Goal: Check status: Check status

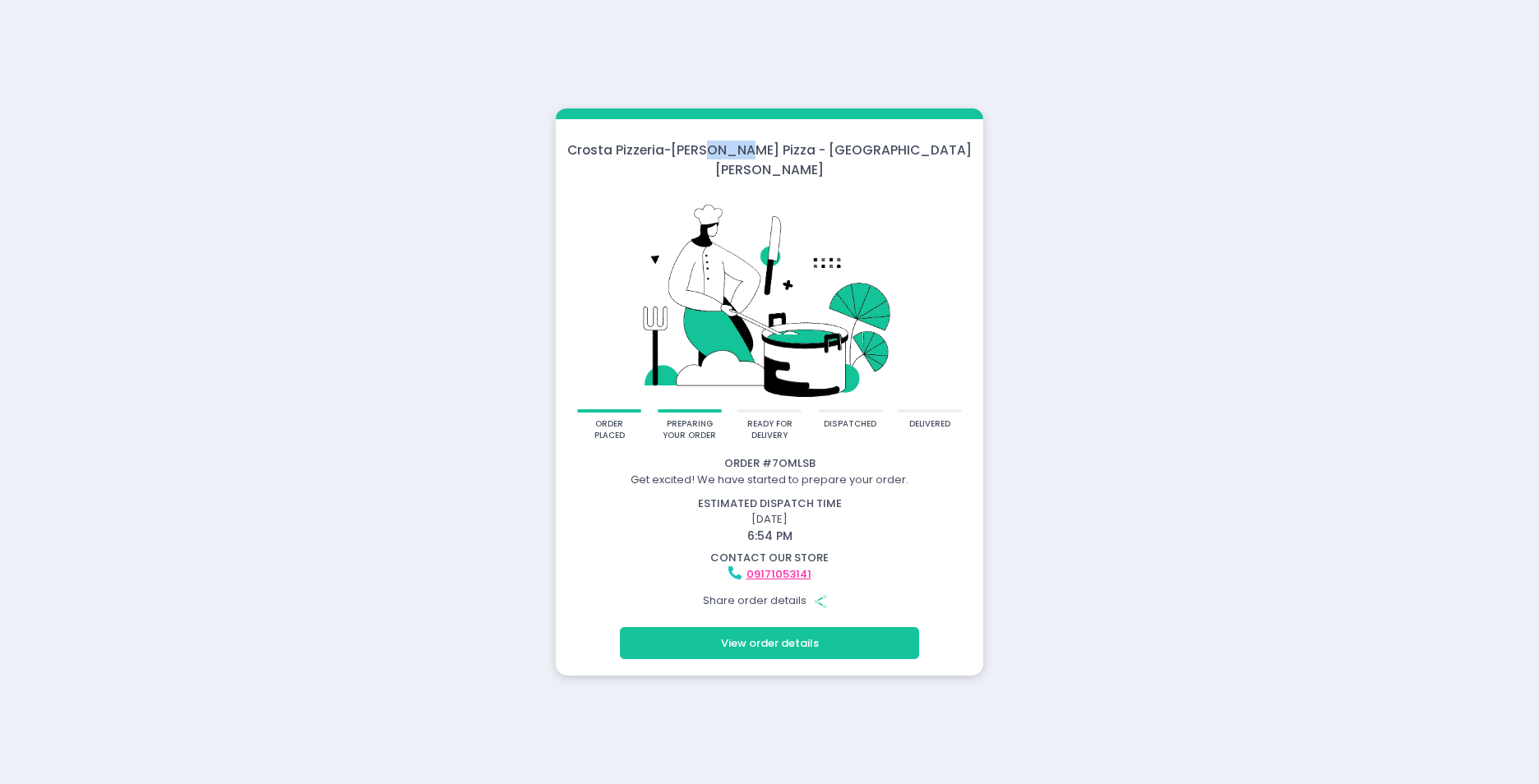
drag, startPoint x: 786, startPoint y: 160, endPoint x: 817, endPoint y: 160, distance: 31.0
click at [817, 160] on div "Crosta Pizzeria - Crosta Pizza - San Juan" at bounding box center [769, 160] width 427 height 39
click at [739, 643] on button "View order details" at bounding box center [770, 642] width 300 height 31
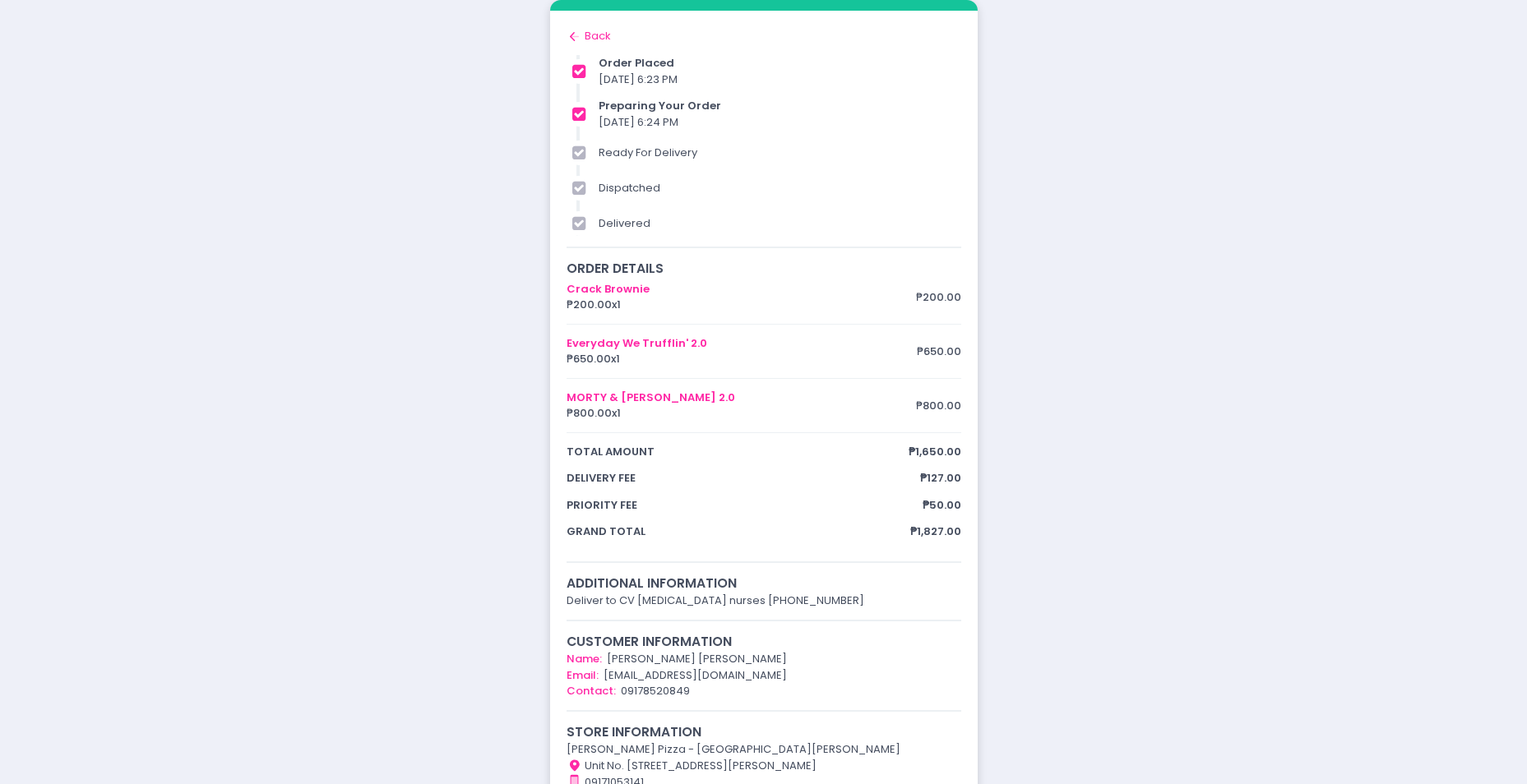
scroll to position [198, 0]
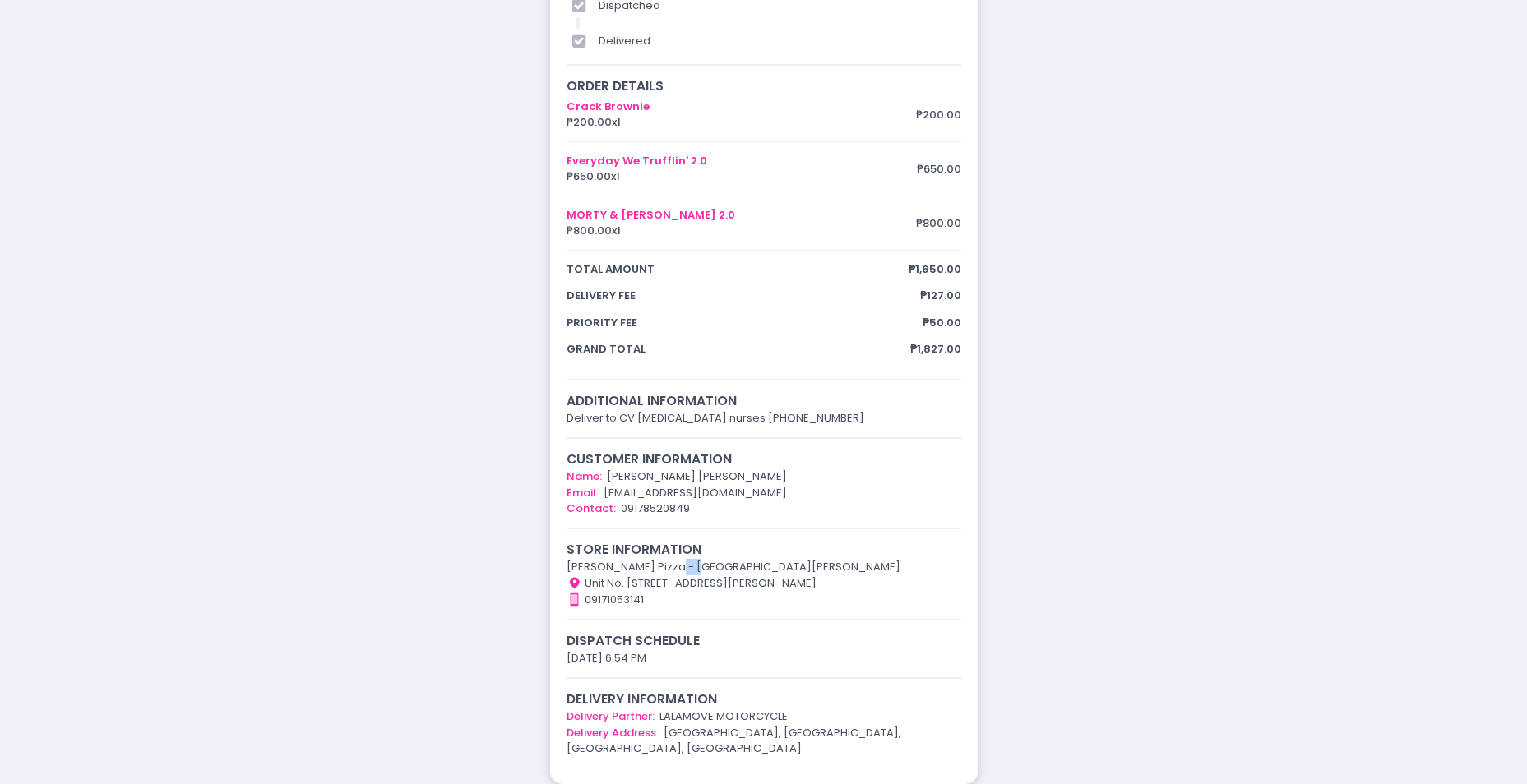
drag, startPoint x: 695, startPoint y: 549, endPoint x: 711, endPoint y: 549, distance: 16.0
click at [711, 559] on div "[PERSON_NAME] Pizza - [GEOGRAPHIC_DATA][PERSON_NAME]" at bounding box center [764, 567] width 395 height 17
drag, startPoint x: 711, startPoint y: 549, endPoint x: 697, endPoint y: 595, distance: 48.1
click at [697, 595] on div "Contact Number Created with Sketch. 09171053141" at bounding box center [764, 600] width 395 height 17
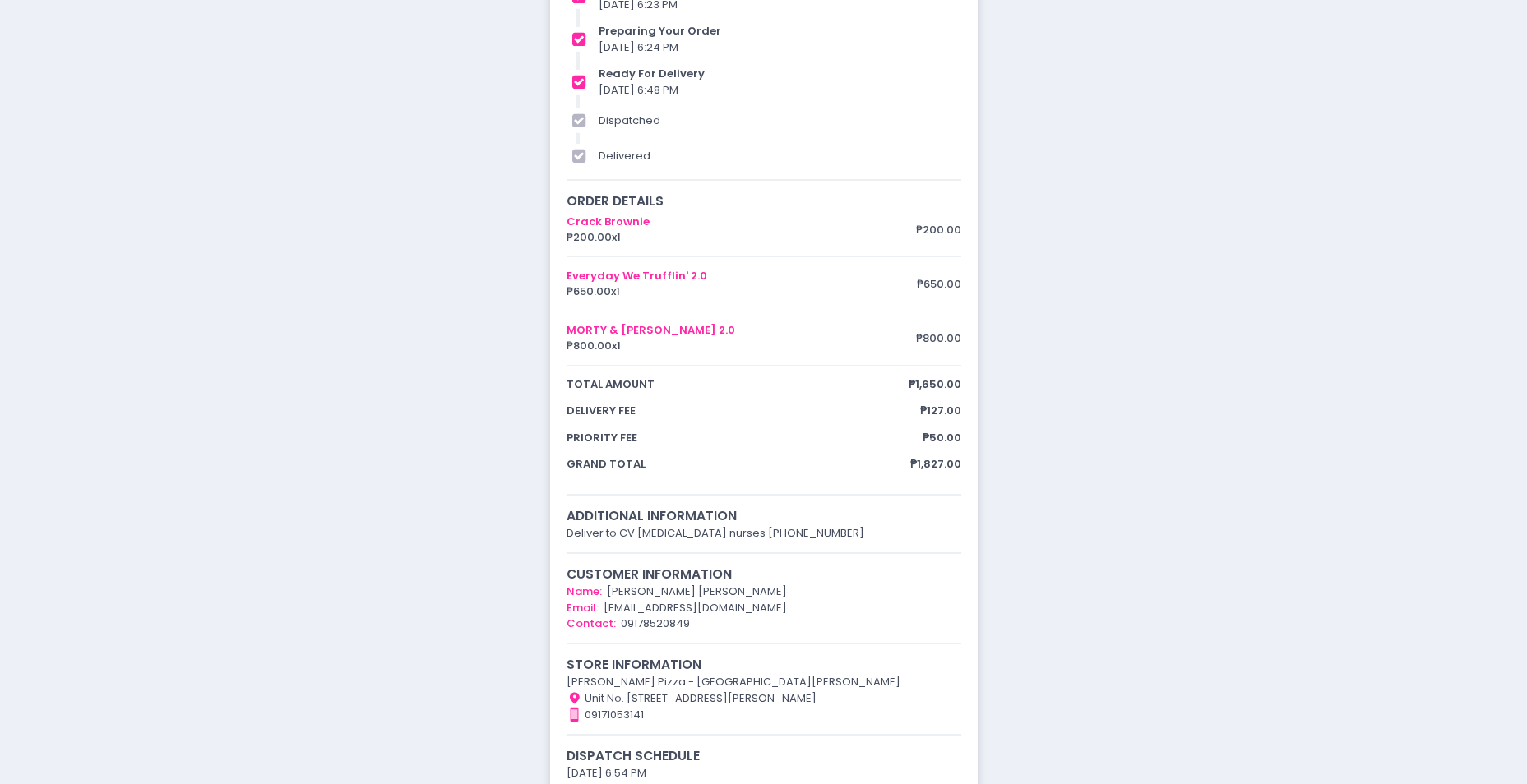
scroll to position [0, 0]
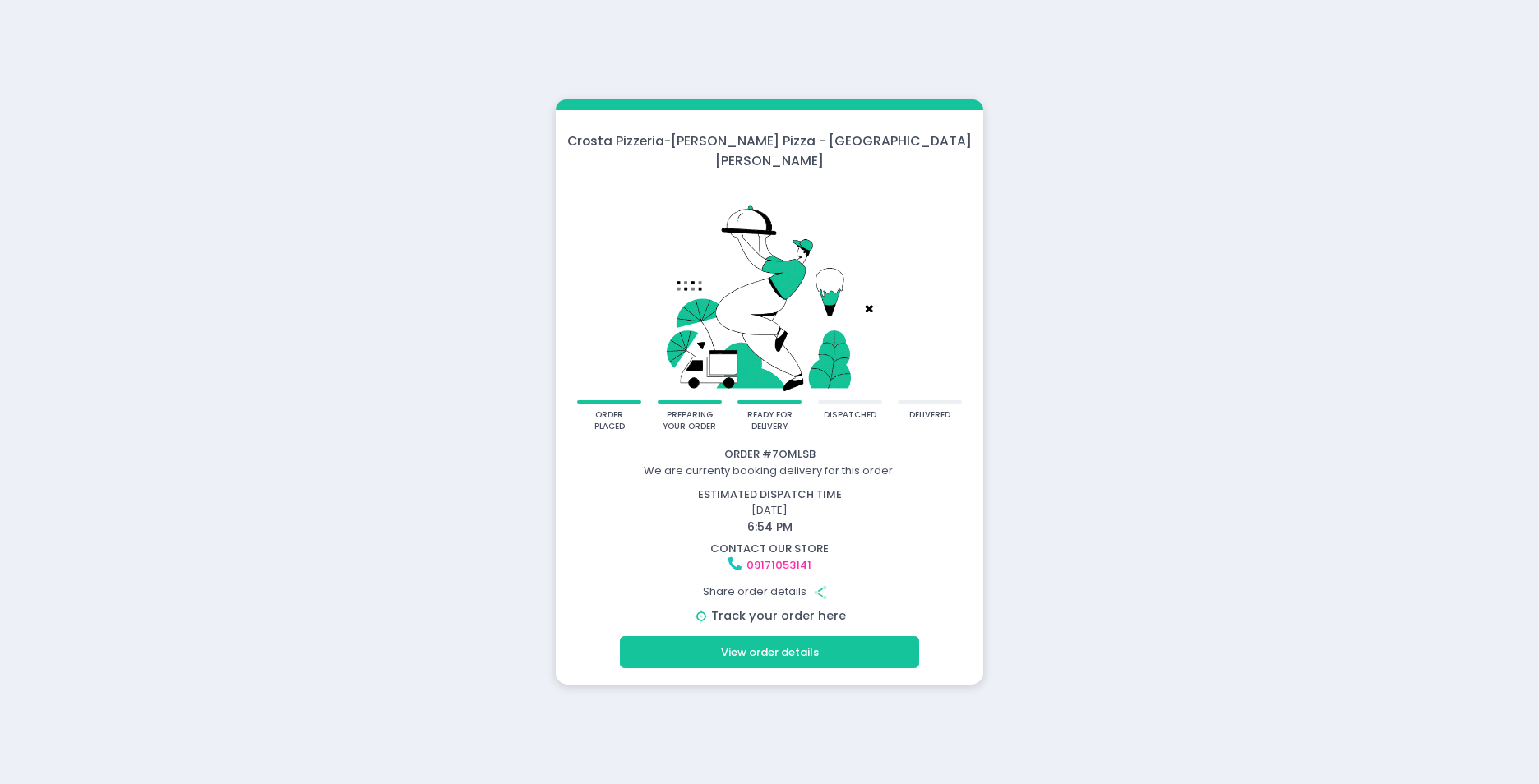
click at [726, 608] on link "Track your order here" at bounding box center [778, 616] width 135 height 17
click at [783, 608] on link "Track your order here" at bounding box center [778, 616] width 135 height 17
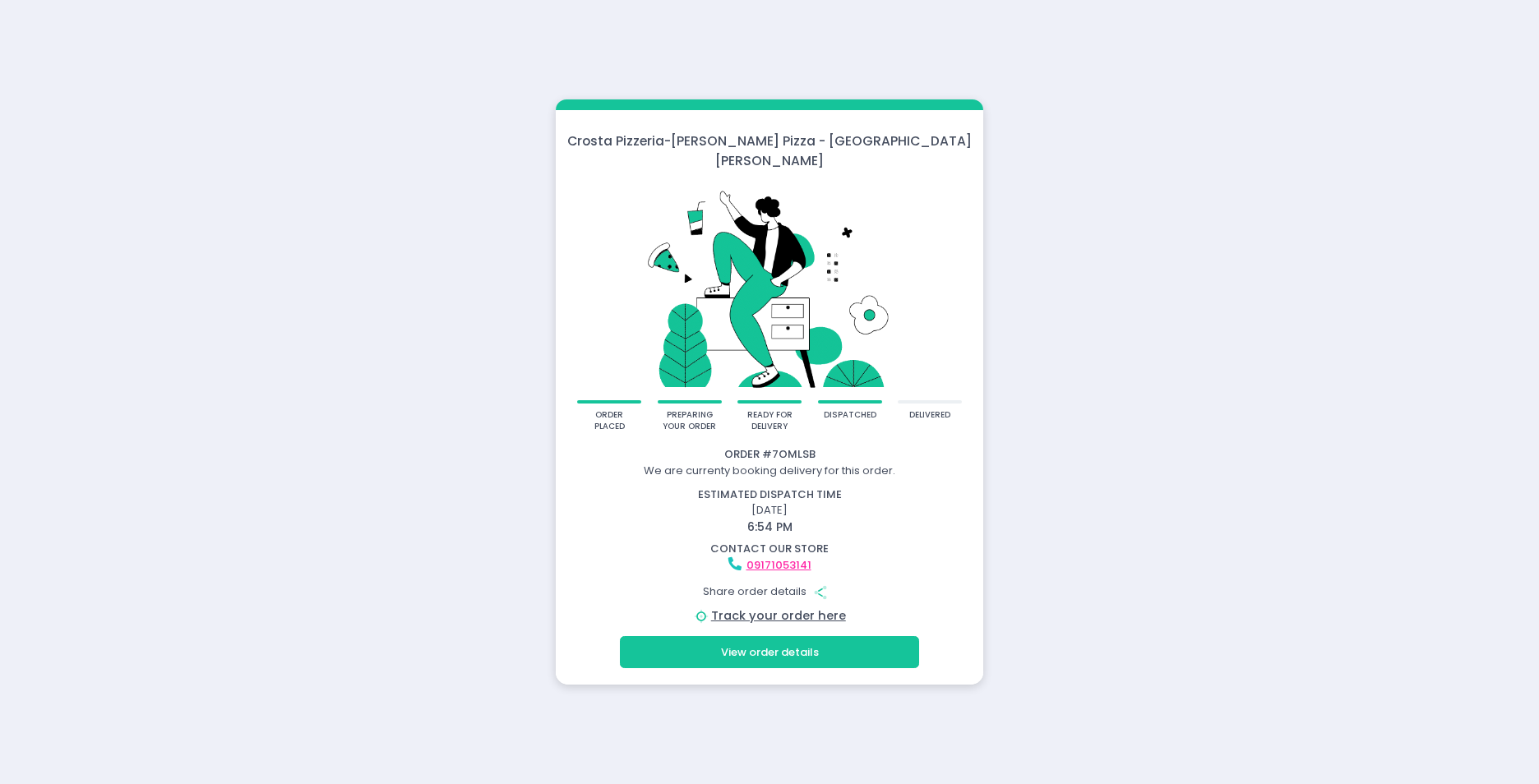
click at [696, 609] on icon "Position Created with Sketch." at bounding box center [701, 617] width 17 height 17
click at [738, 608] on link "Track your order here" at bounding box center [778, 616] width 135 height 17
click at [766, 608] on link "Track your order here" at bounding box center [778, 616] width 135 height 17
click at [782, 608] on link "Track your order here" at bounding box center [778, 616] width 135 height 17
click at [749, 638] on button "View order details" at bounding box center [770, 651] width 300 height 31
